Goal: Transaction & Acquisition: Purchase product/service

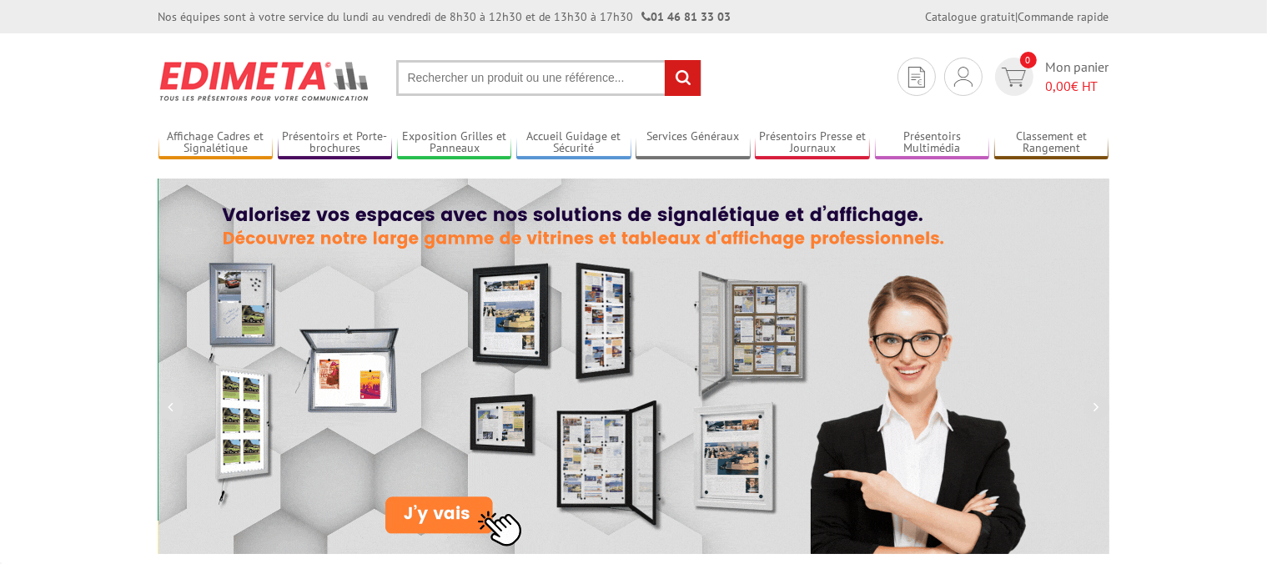
click at [549, 82] on input "text" at bounding box center [548, 78] width 305 height 36
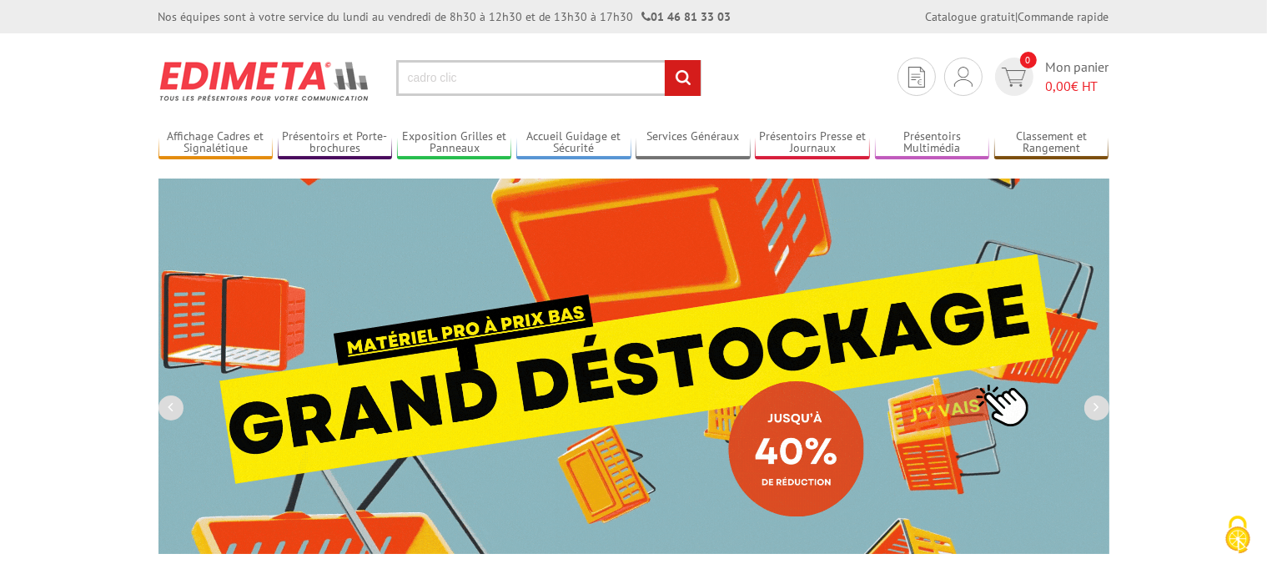
type input "cadro clic"
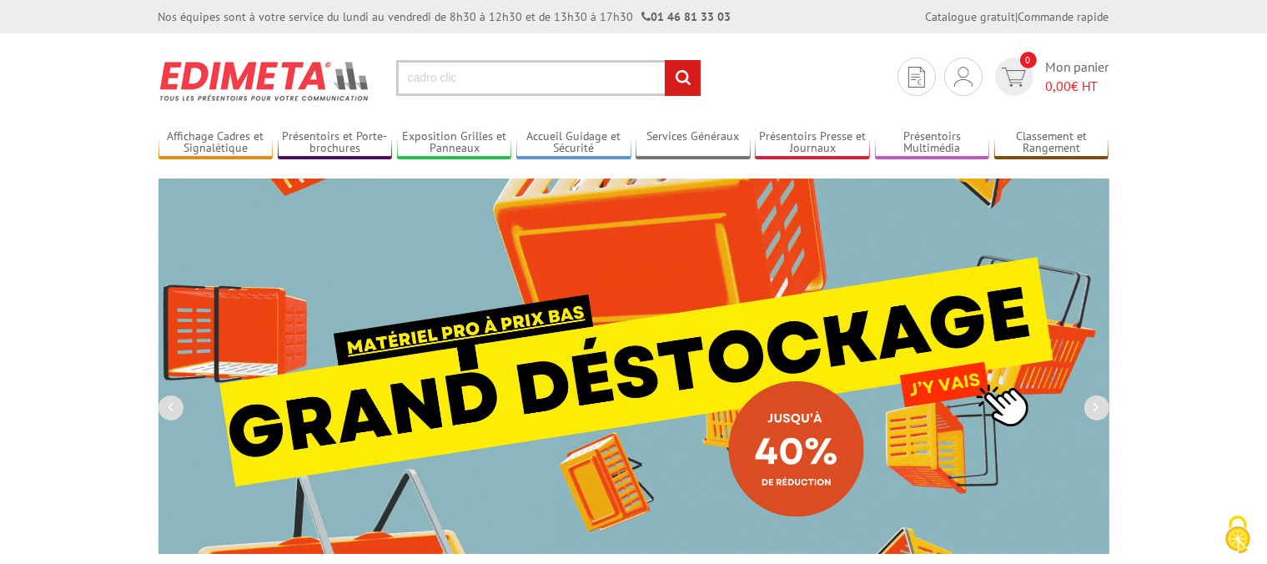
click at [665, 60] on input "rechercher" at bounding box center [683, 78] width 36 height 36
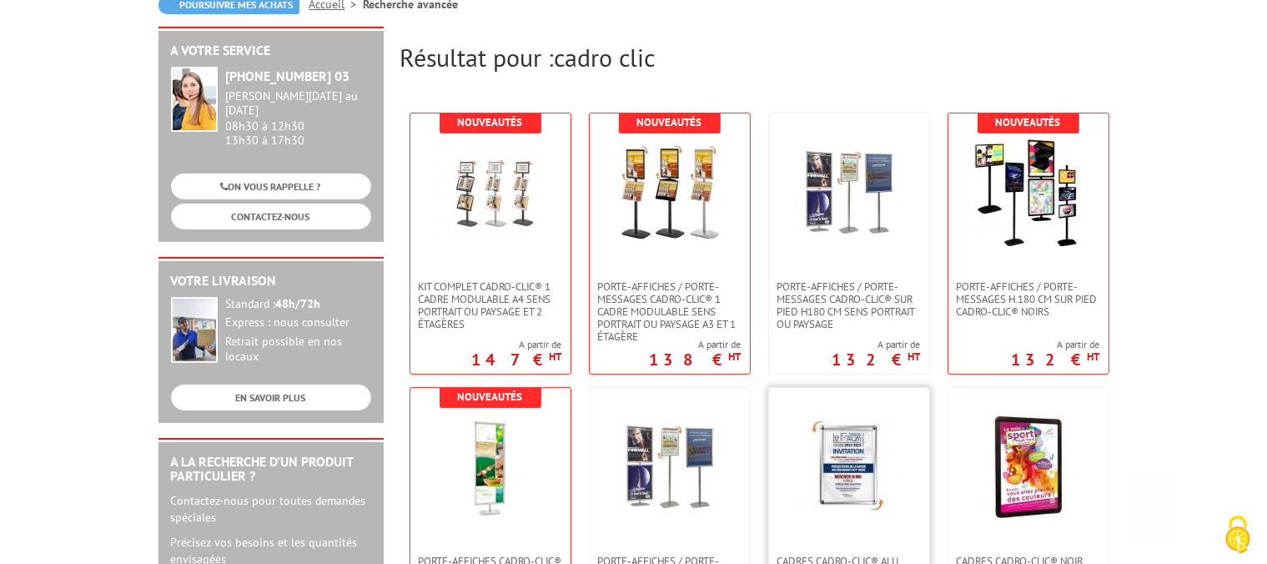
scroll to position [441, 0]
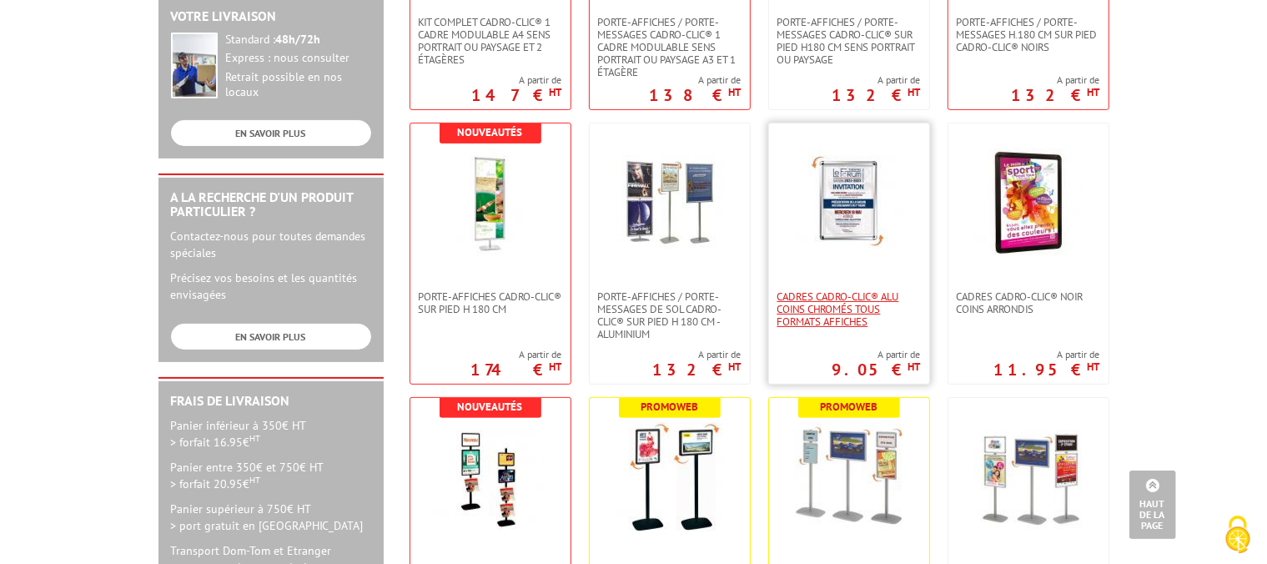
click at [847, 314] on span "Cadres Cadro-Clic® Alu coins chromés tous formats affiches" at bounding box center [850, 309] width 144 height 38
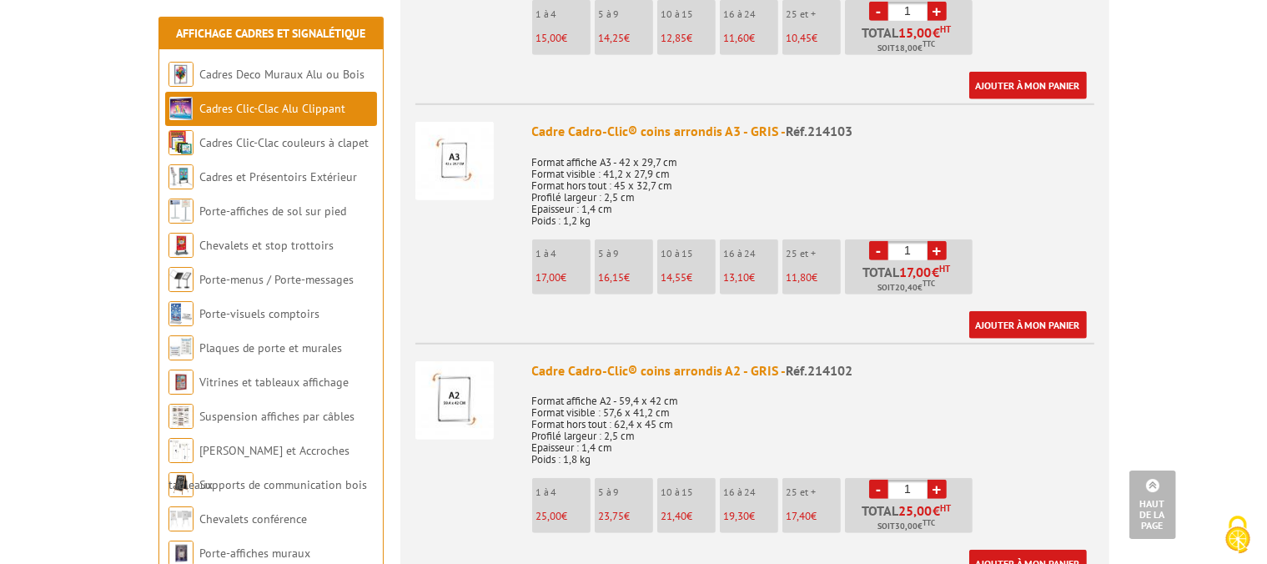
scroll to position [1057, 0]
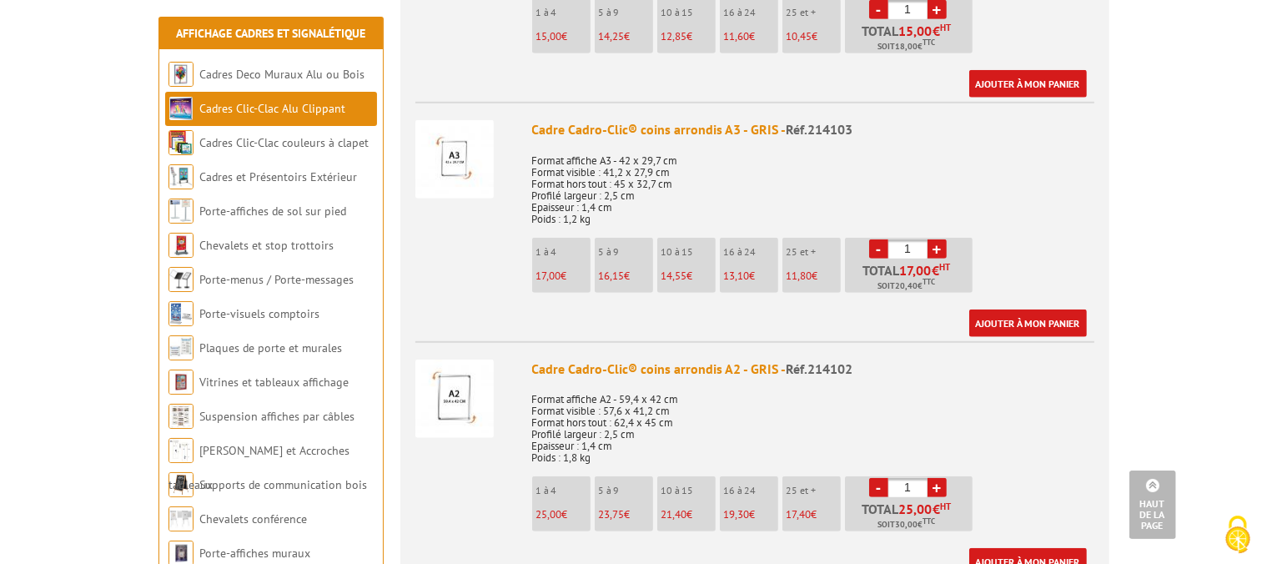
click at [935, 239] on link "+" at bounding box center [937, 248] width 19 height 19
click at [936, 239] on link "+" at bounding box center [937, 248] width 19 height 19
type input "4"
